Goal: Transaction & Acquisition: Purchase product/service

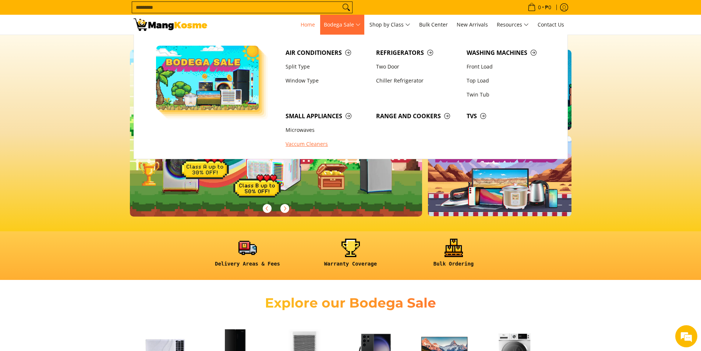
scroll to position [0, 108]
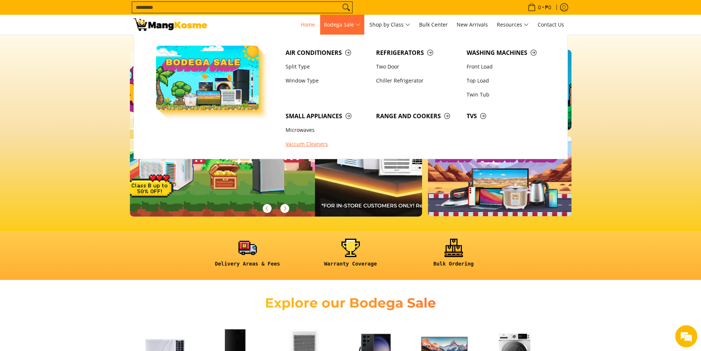
click at [315, 145] on link "Vaccum Cleaners" at bounding box center [327, 144] width 91 height 14
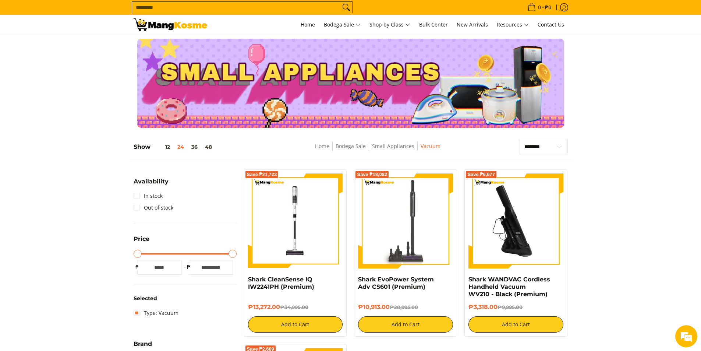
click at [528, 242] on img at bounding box center [516, 220] width 95 height 95
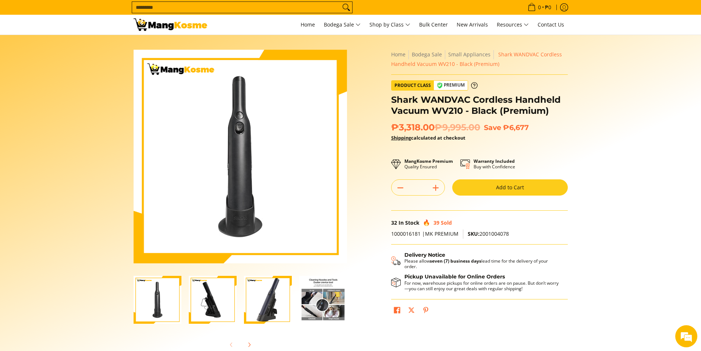
click at [330, 299] on img "Shark WANDVAC Cordless Handheld Vacuum WV210 - Black (Premium)-4" at bounding box center [323, 300] width 48 height 48
